Goal: Obtain resource: Download file/media

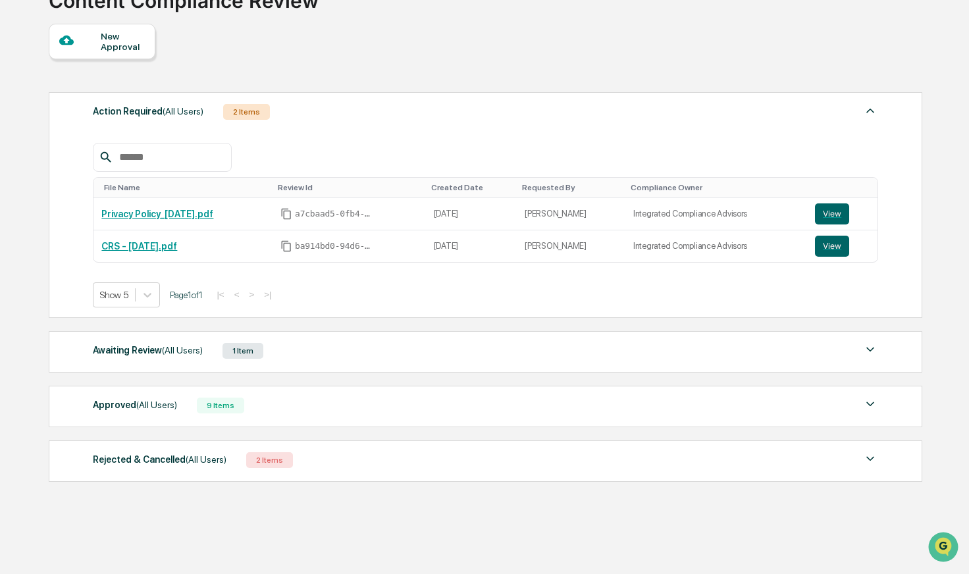
click at [174, 356] on div "Awaiting Review (All Users)" at bounding box center [148, 350] width 110 height 17
click at [258, 345] on div "1 Item" at bounding box center [243, 351] width 41 height 16
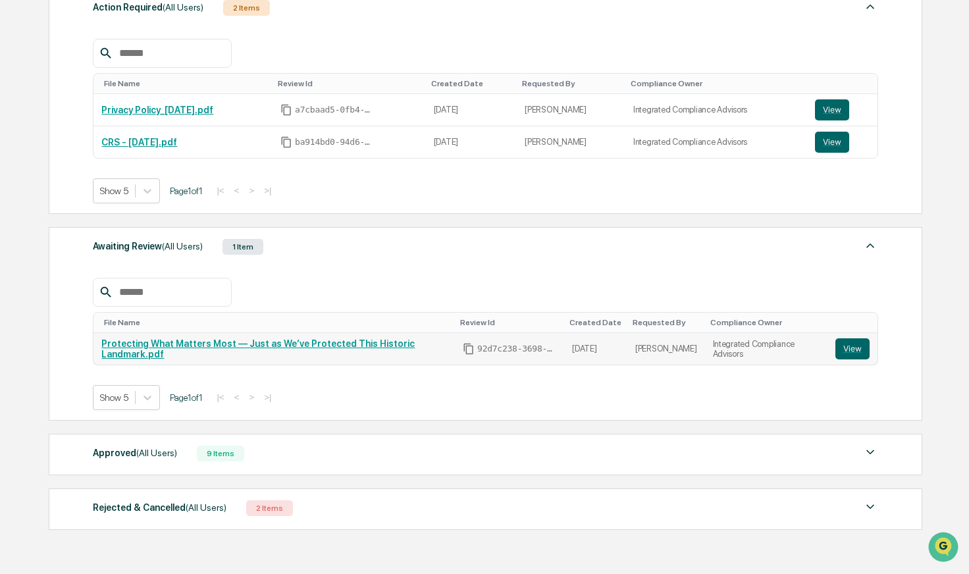
scroll to position [210, 0]
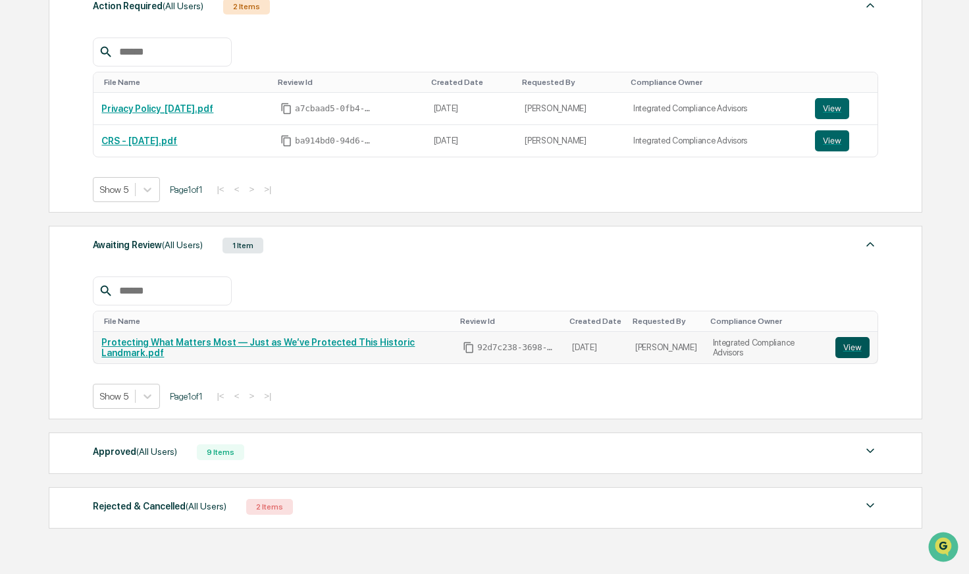
click at [855, 344] on button "View" at bounding box center [853, 347] width 34 height 21
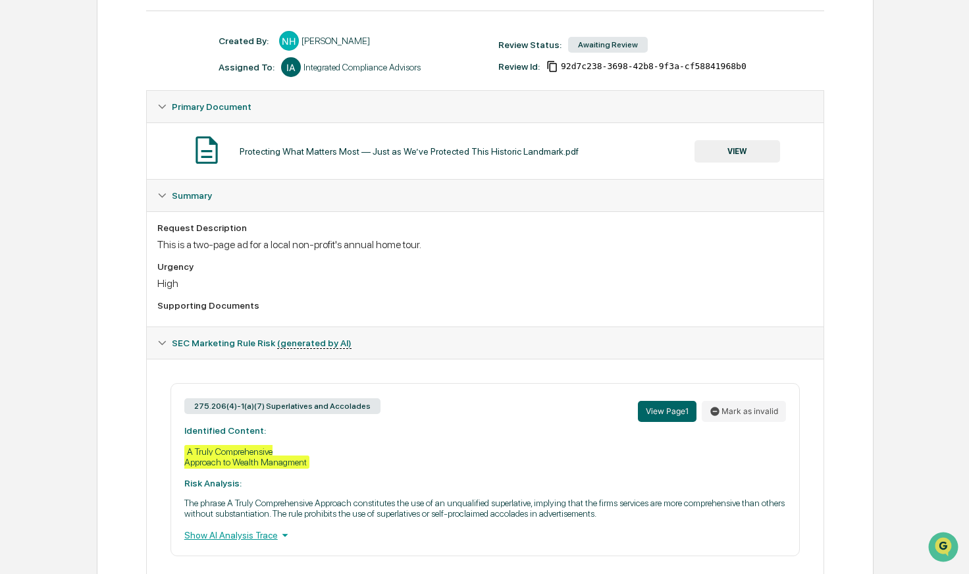
scroll to position [201, 0]
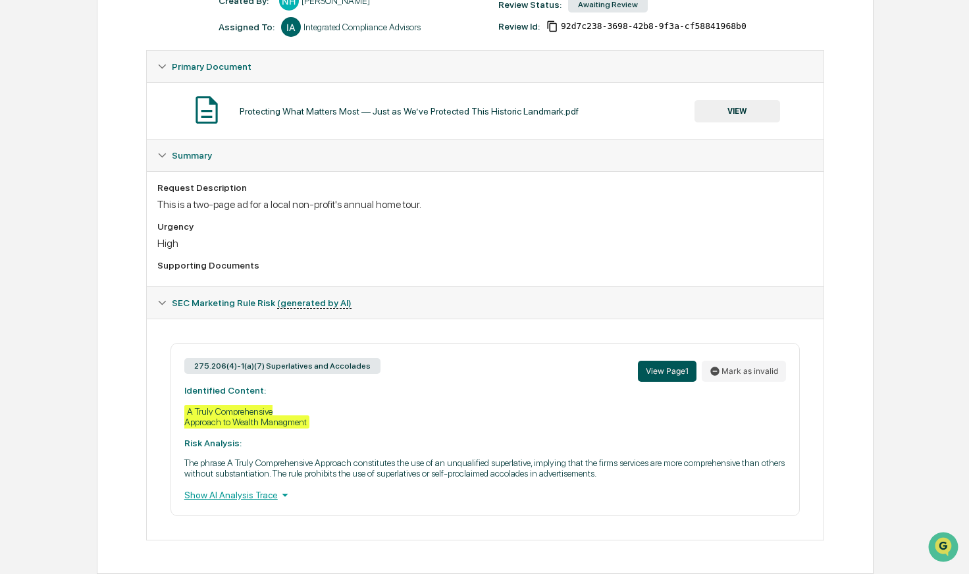
click at [657, 374] on button "View Page 1" at bounding box center [667, 371] width 59 height 21
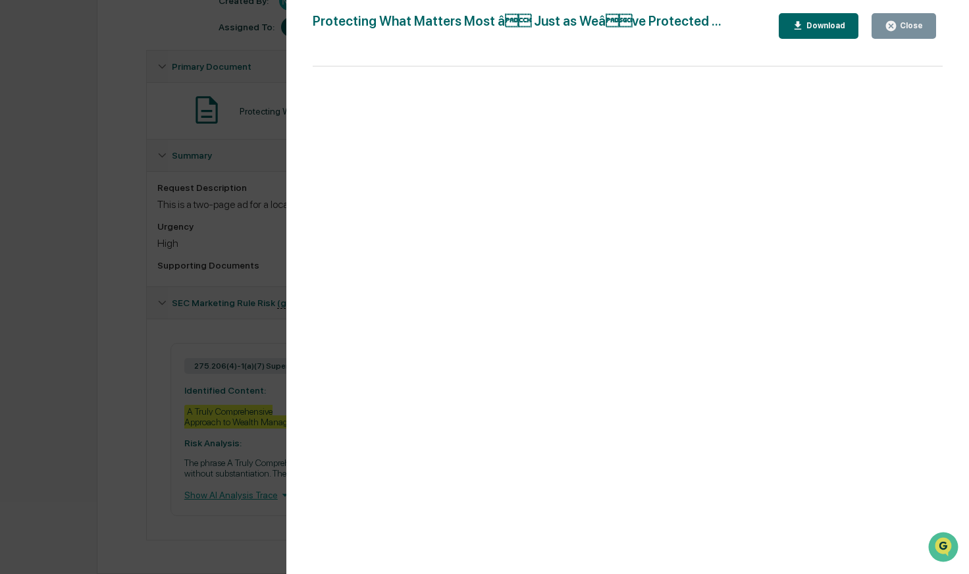
click at [824, 26] on div "Download" at bounding box center [824, 25] width 41 height 9
click at [919, 22] on div "Close" at bounding box center [910, 25] width 26 height 9
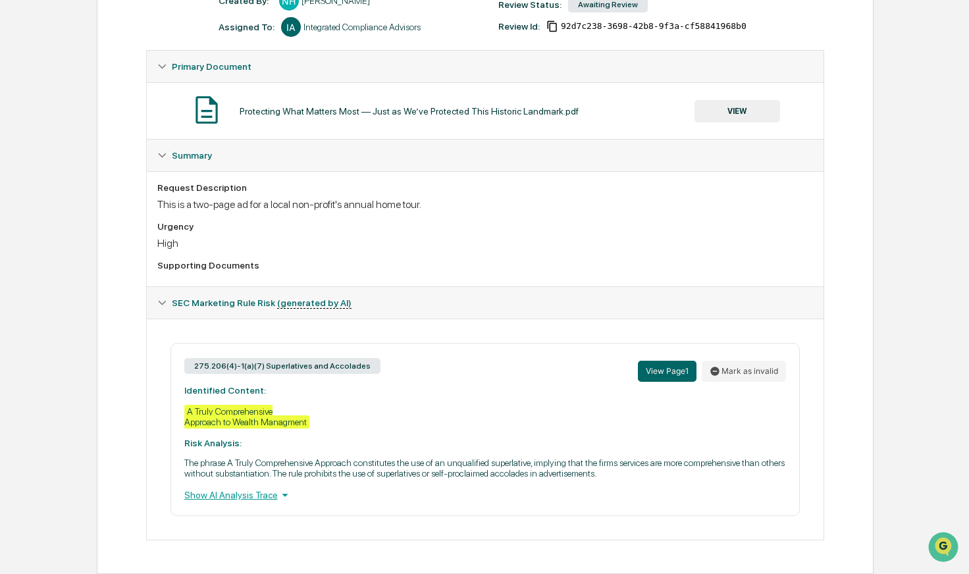
click at [250, 412] on div "A Truly Comprehensive Approach to Wealth Managment" at bounding box center [246, 417] width 125 height 24
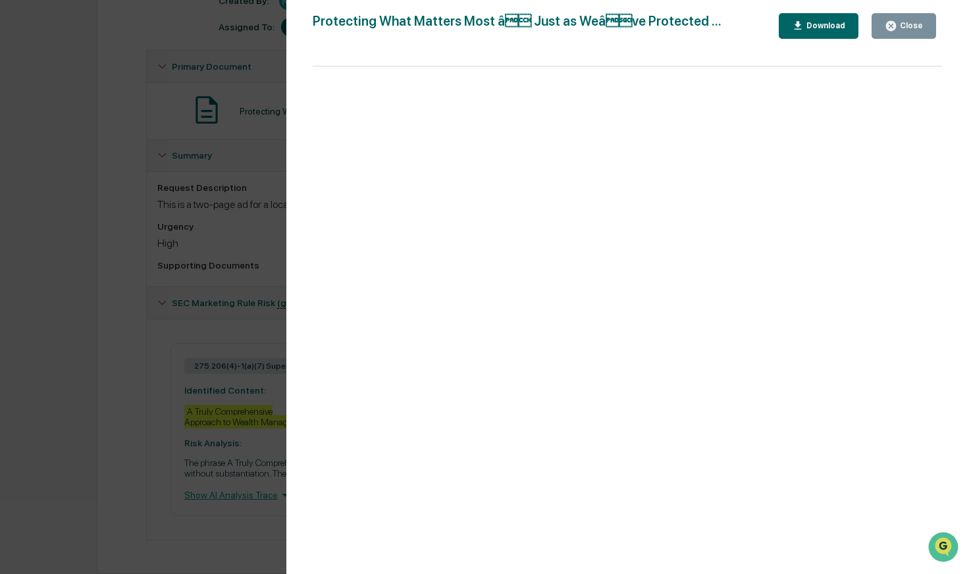
click at [896, 27] on icon "button" at bounding box center [891, 26] width 10 height 10
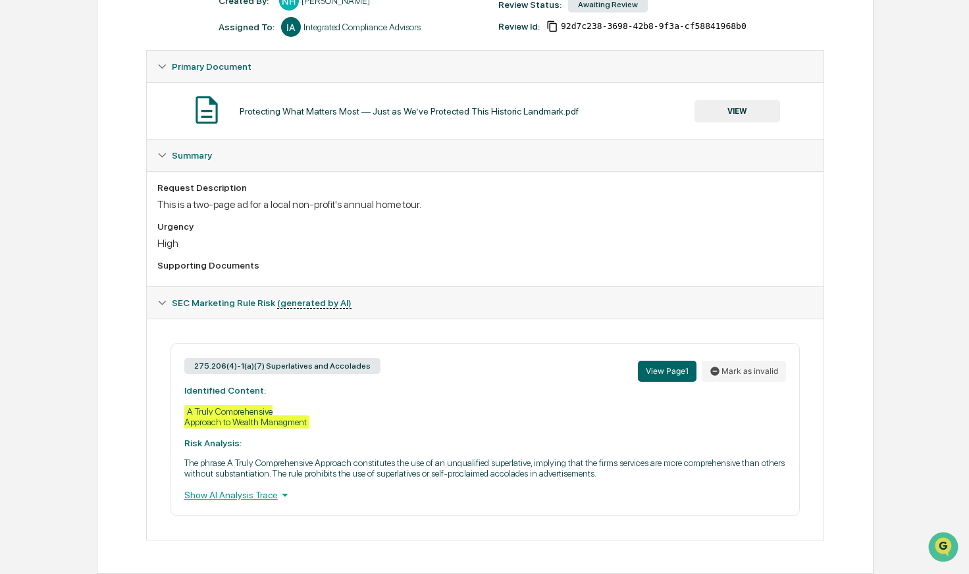
click at [238, 498] on div "Show AI Analysis Trace" at bounding box center [485, 495] width 602 height 14
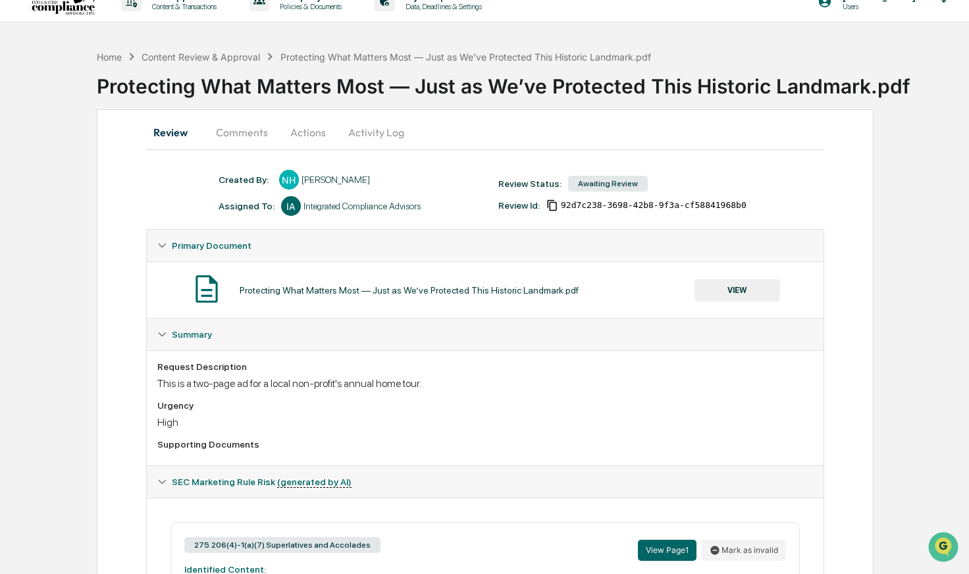
scroll to position [0, 0]
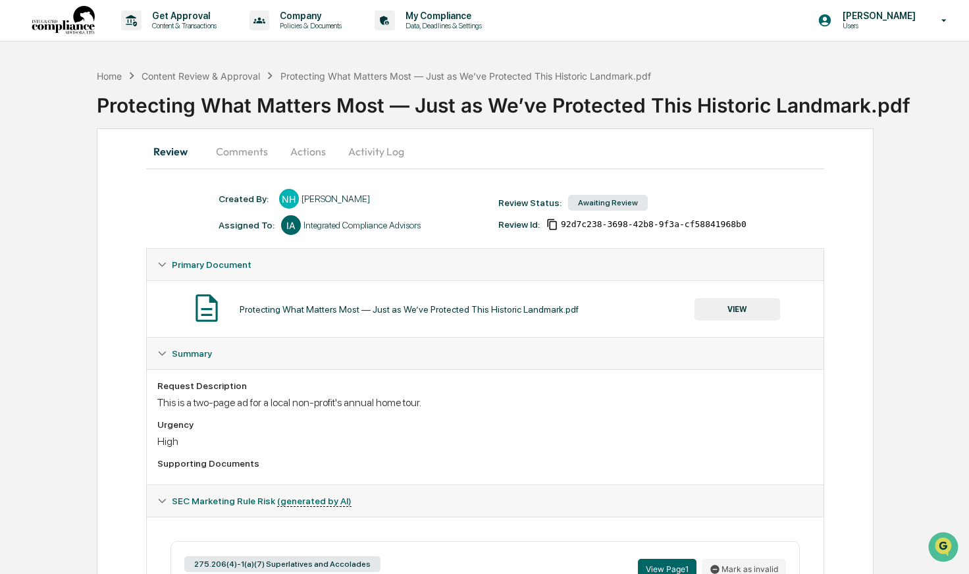
click at [236, 144] on button "Comments" at bounding box center [241, 152] width 73 height 32
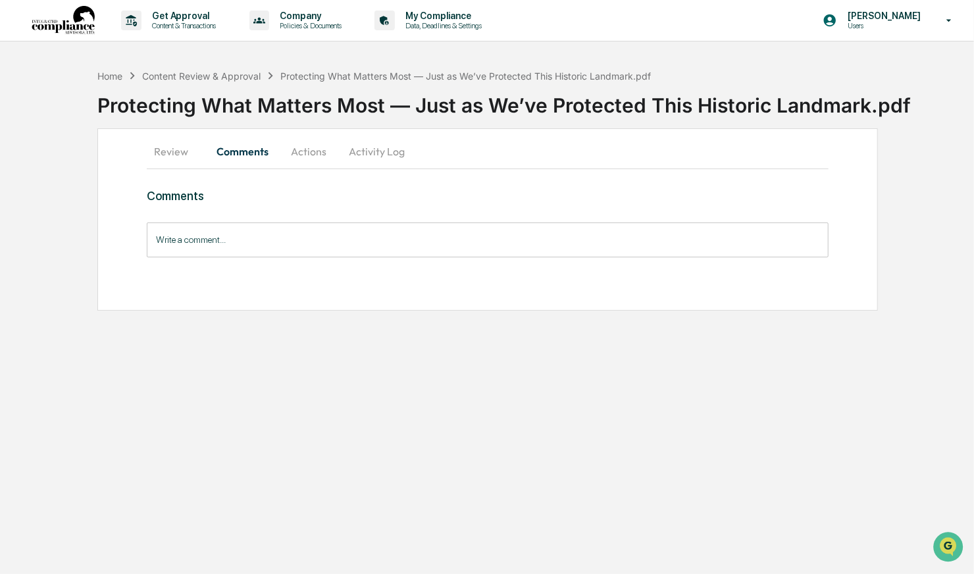
click at [55, 28] on img at bounding box center [63, 21] width 63 height 30
